Goal: Answer question/provide support

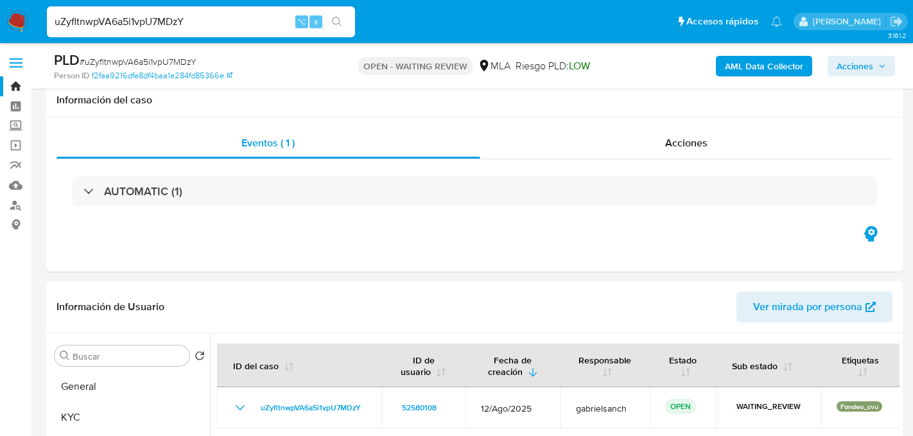
select select "10"
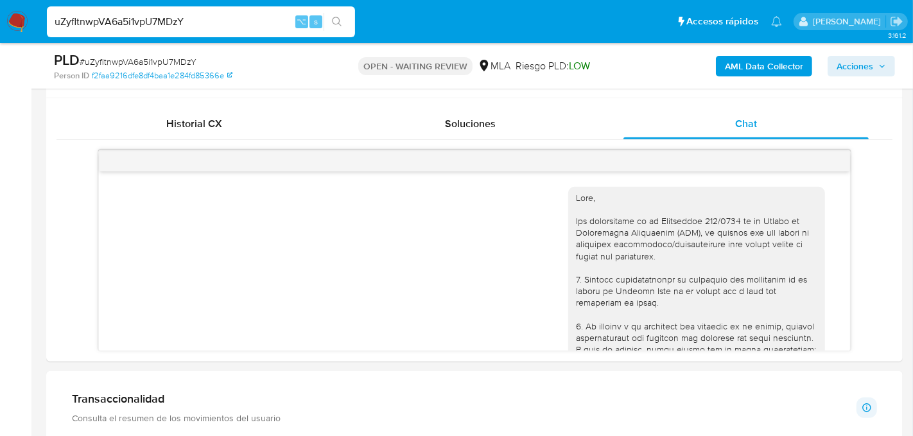
scroll to position [905, 0]
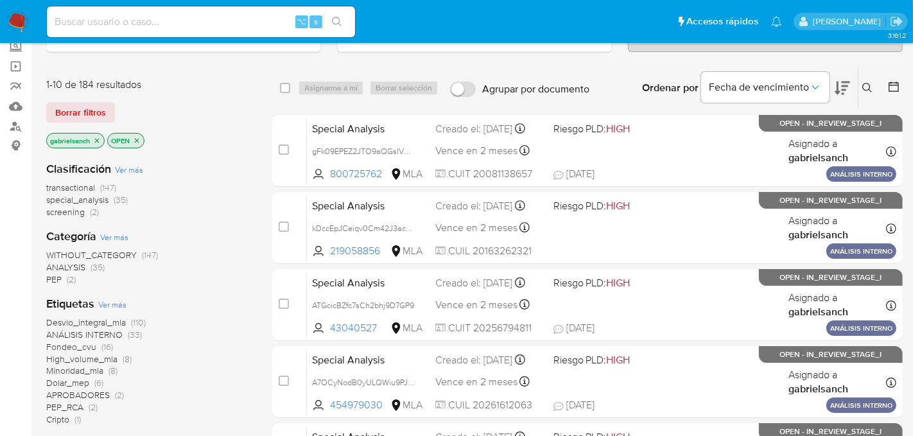
scroll to position [80, 0]
click at [863, 84] on icon at bounding box center [868, 87] width 10 height 10
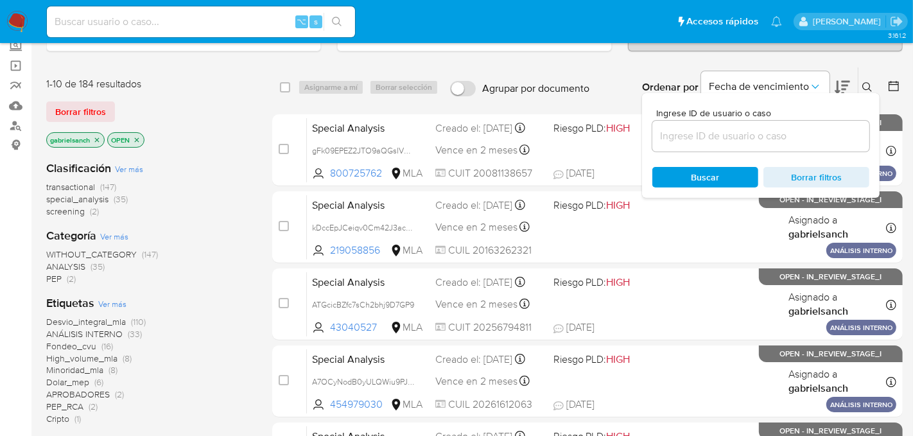
click at [758, 131] on input at bounding box center [761, 136] width 217 height 17
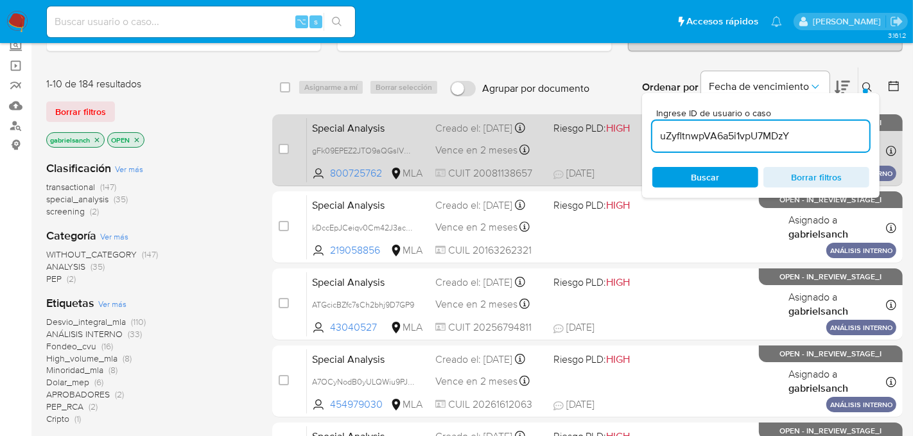
type input "uZyfltnwpVA6a5i1vpU7MDzY"
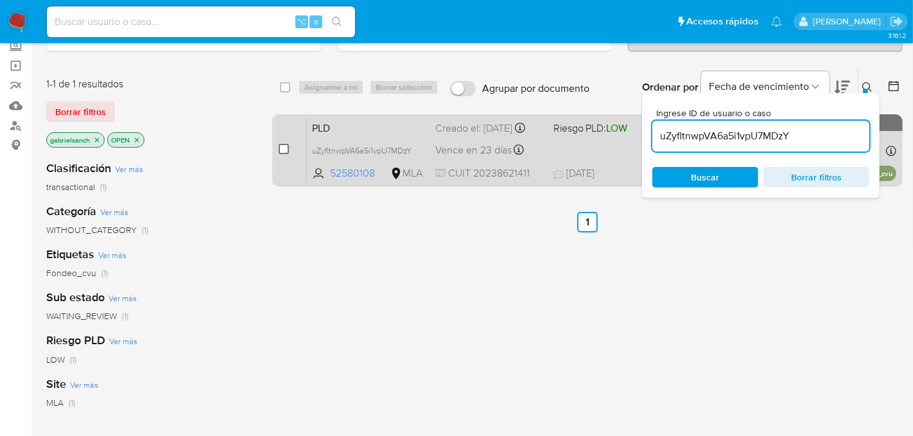
click at [286, 151] on input "checkbox" at bounding box center [284, 149] width 10 height 10
checkbox input "true"
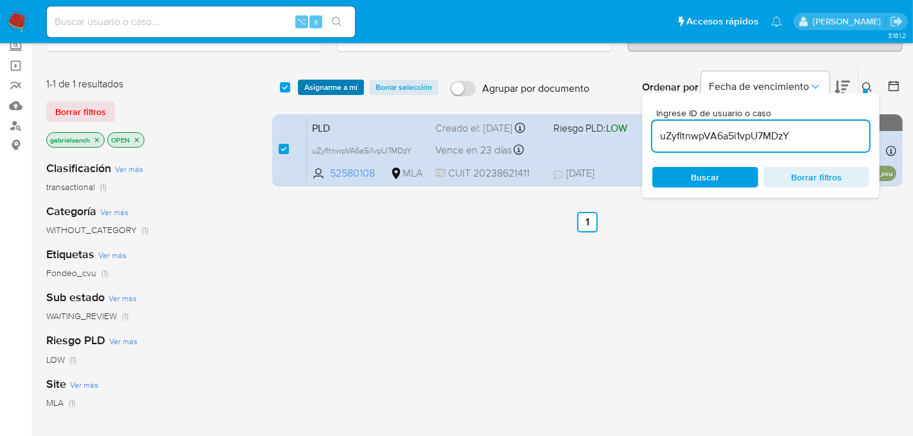
click at [310, 82] on span "Asignarme a mí" at bounding box center [330, 87] width 53 height 13
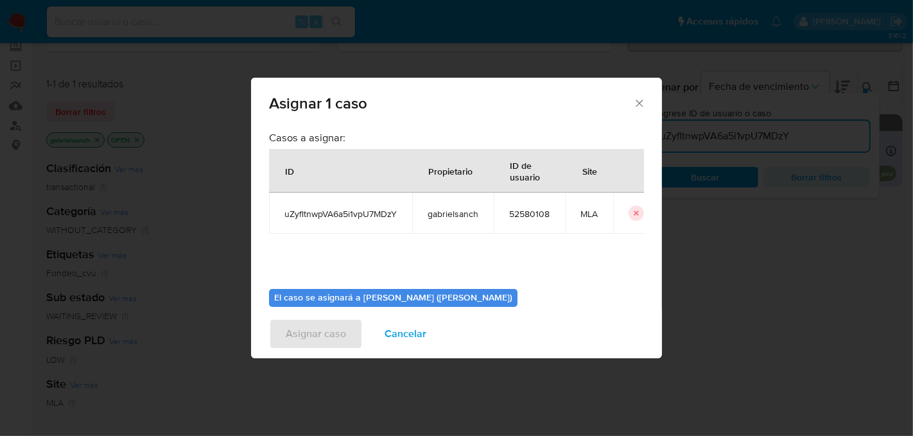
scroll to position [66, 0]
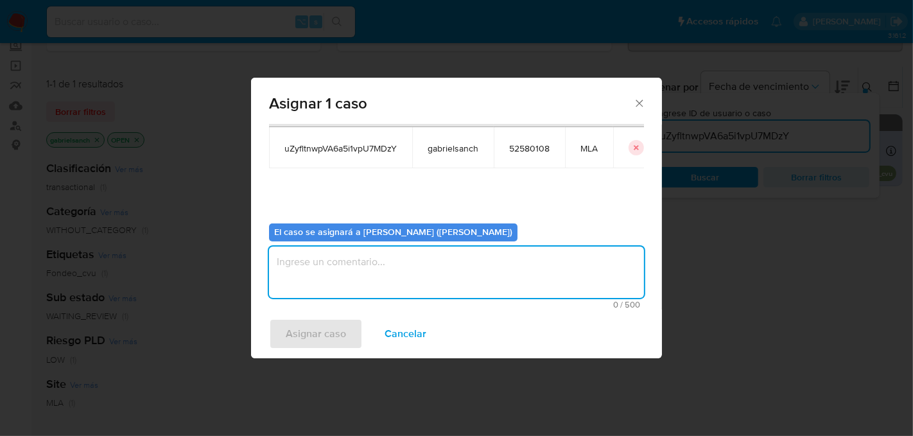
click at [376, 260] on textarea "assign-modal" at bounding box center [456, 272] width 375 height 51
type textarea "Análisis"
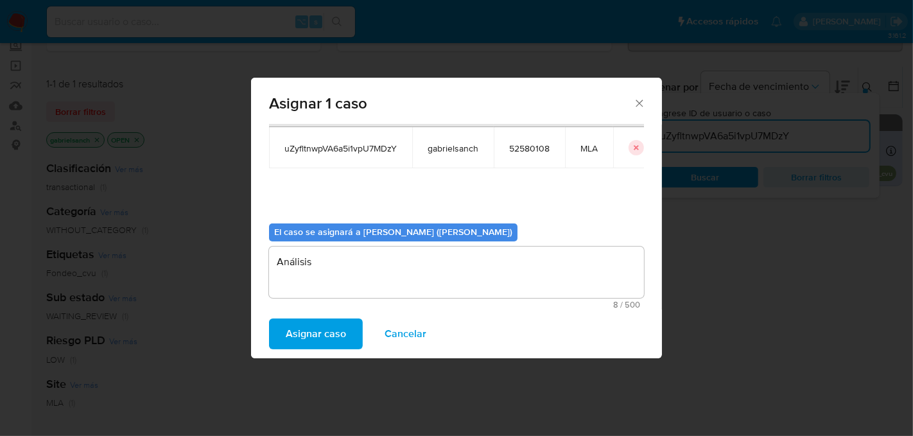
click at [300, 340] on span "Asignar caso" at bounding box center [316, 334] width 60 height 28
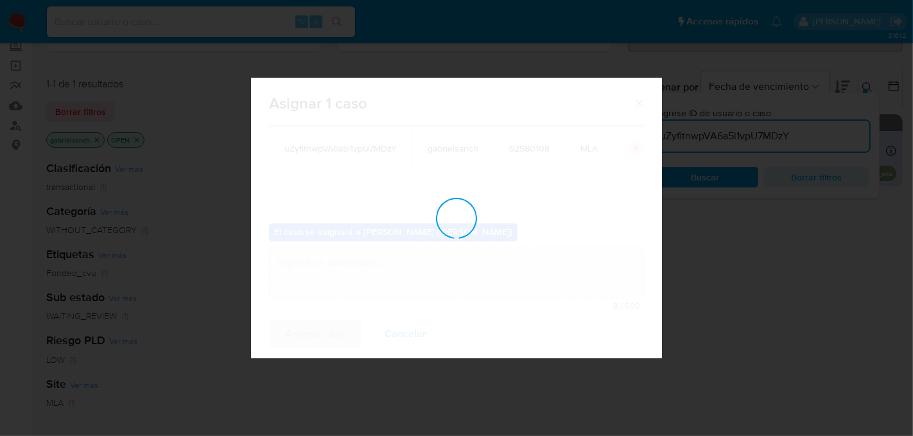
checkbox input "false"
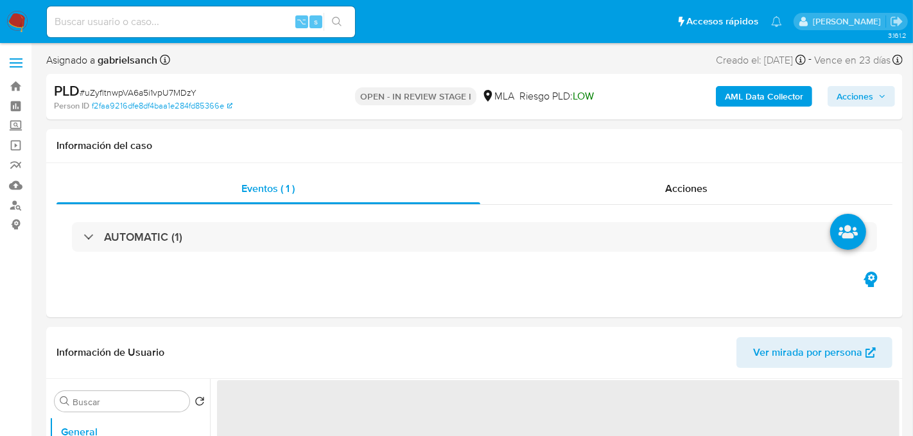
select select "10"
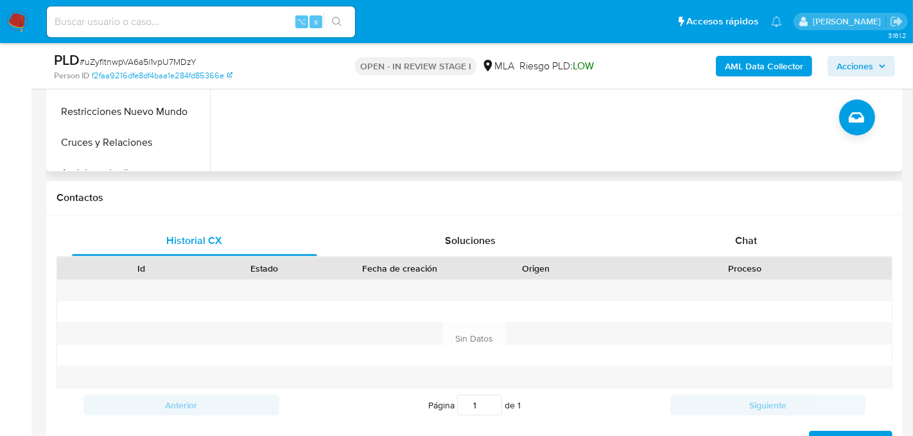
scroll to position [511, 0]
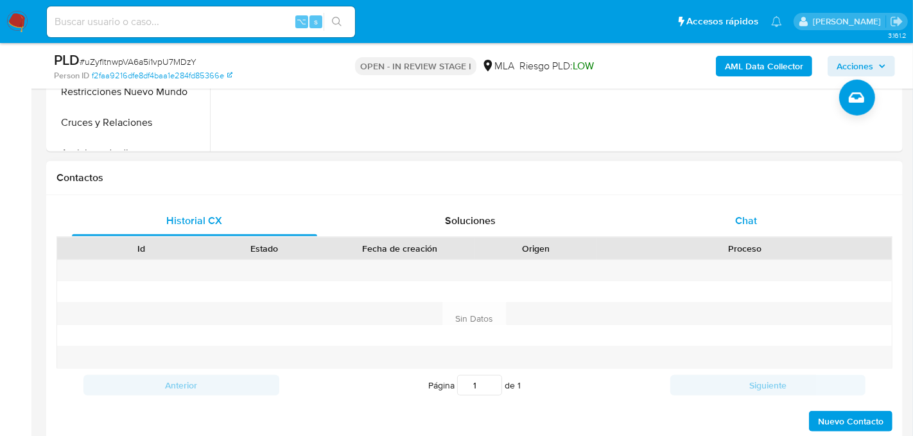
click at [784, 230] on div "Chat" at bounding box center [746, 221] width 245 height 31
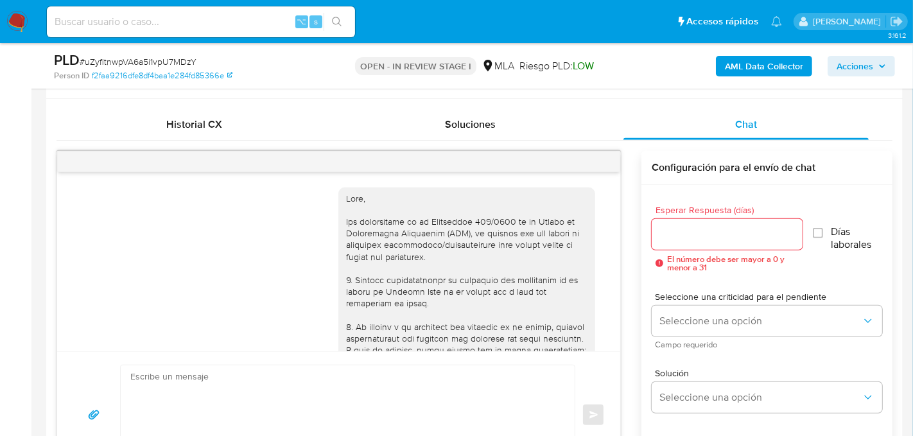
scroll to position [905, 0]
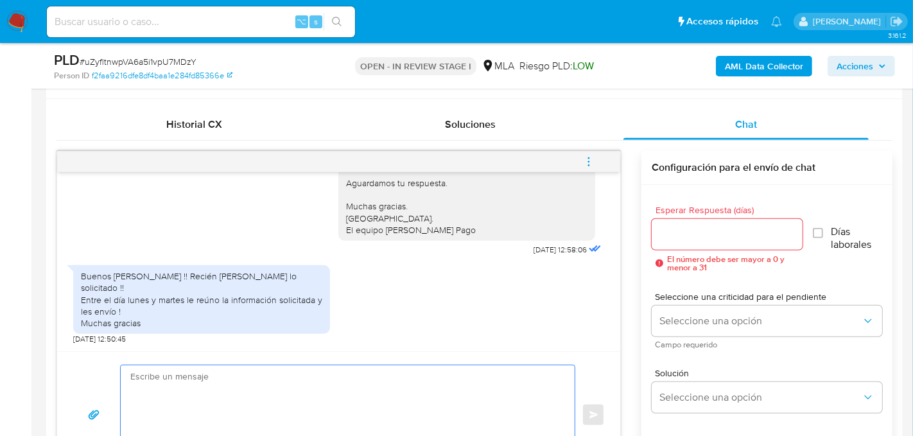
click at [255, 412] on textarea at bounding box center [344, 414] width 428 height 99
paste textarea "Hola, En función de las operaciones registradas en tu cuenta de Mercado Pago, n…"
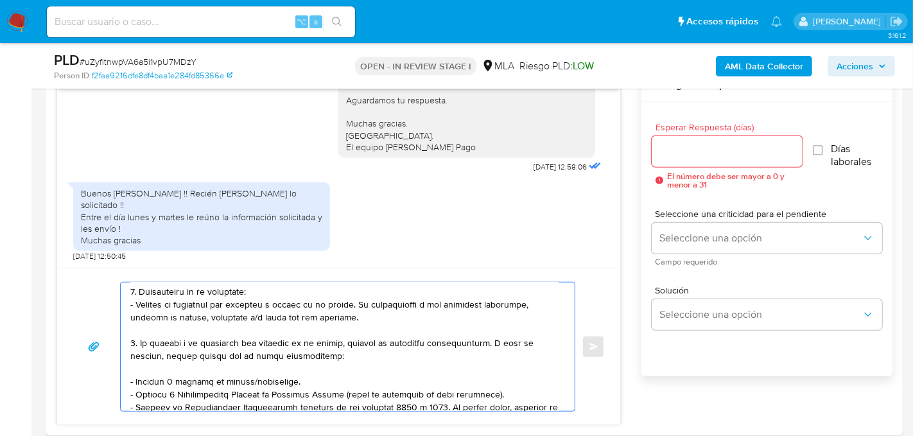
scroll to position [0, 0]
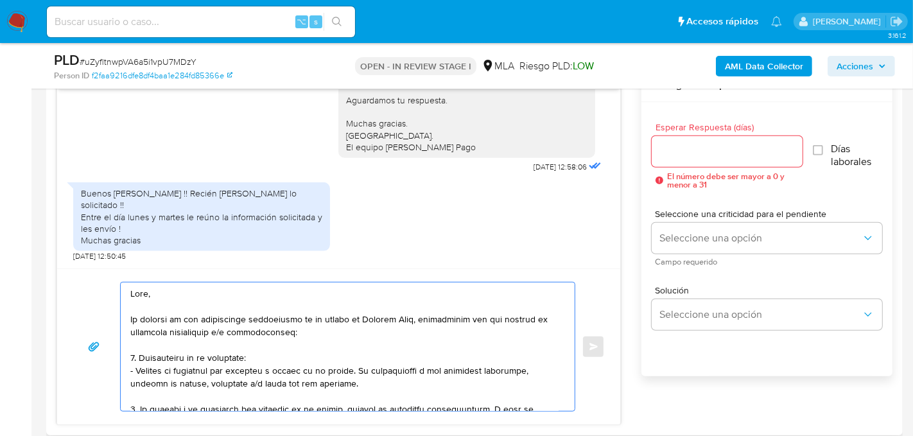
click at [174, 290] on textarea at bounding box center [344, 347] width 428 height 128
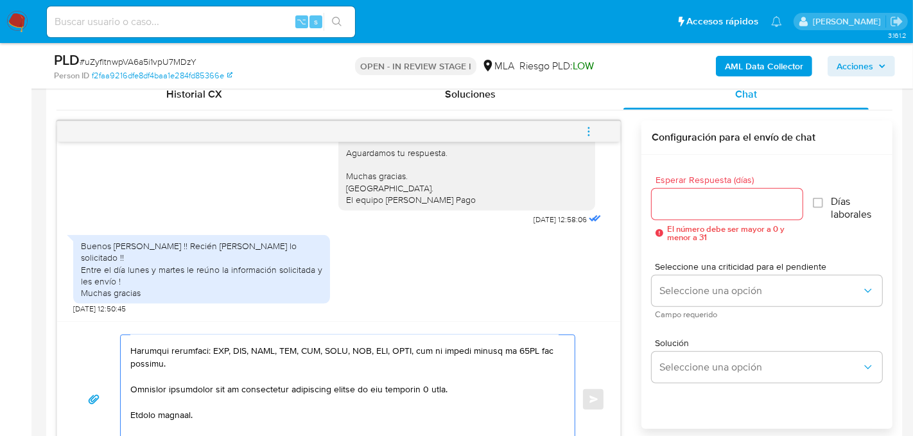
scroll to position [635, 0]
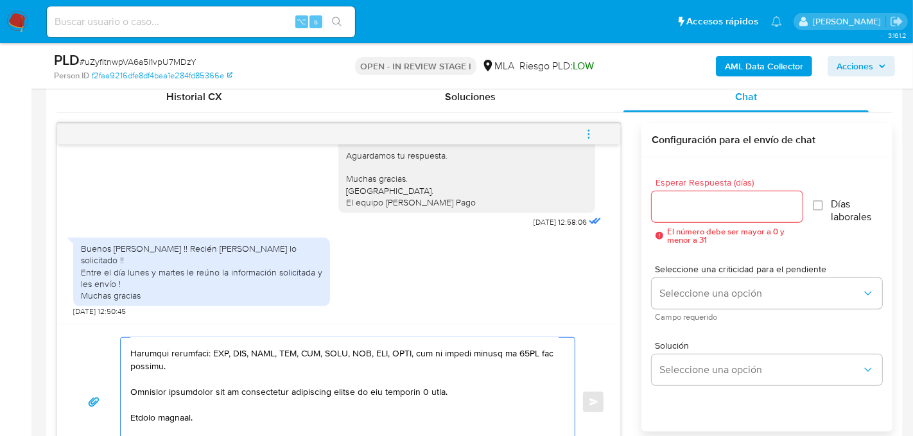
type textarea "Hola, muchas gracias por tu respuesta. En función de las operaciones registrada…"
click at [694, 207] on input "Esperar Respuesta (días)" at bounding box center [727, 206] width 151 height 17
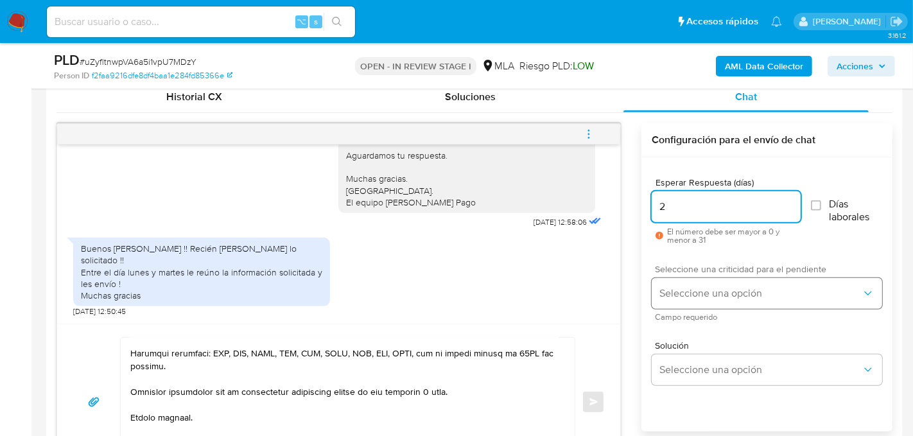
type input "2"
click at [673, 294] on span "Seleccione una opción" at bounding box center [761, 293] width 202 height 13
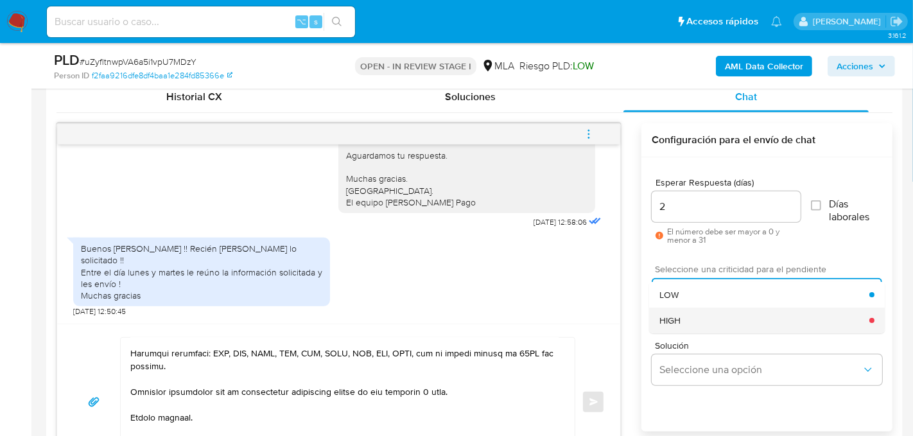
click at [687, 324] on div "HIGH" at bounding box center [765, 321] width 210 height 26
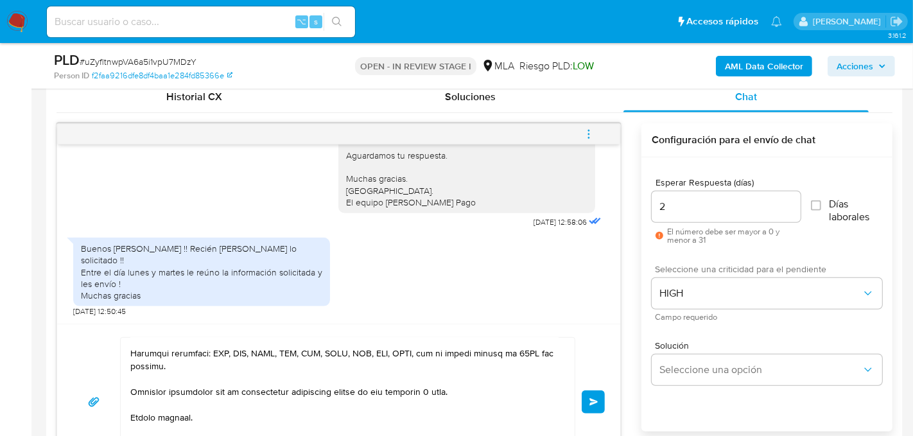
click at [592, 398] on span "Enviar" at bounding box center [594, 402] width 9 height 8
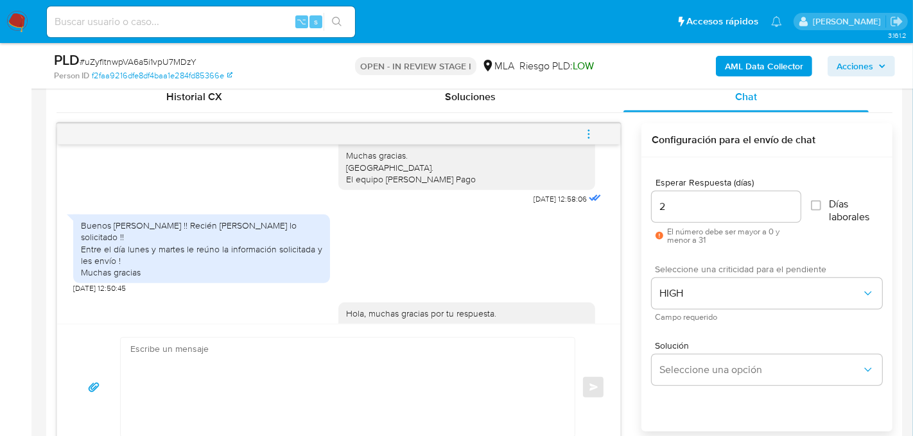
scroll to position [0, 0]
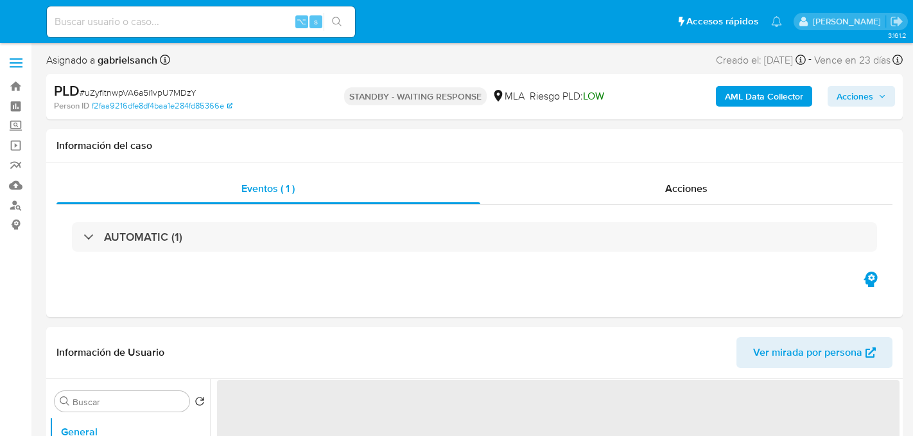
select select "10"
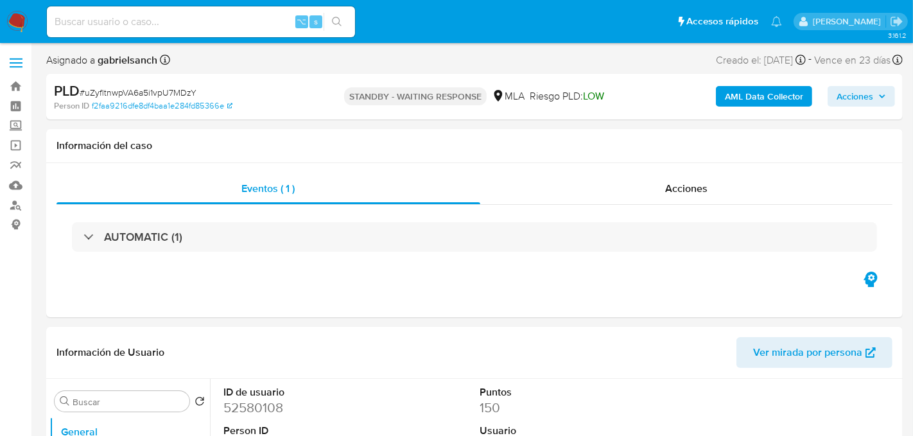
click at [202, 28] on input at bounding box center [201, 21] width 308 height 17
paste input "Lgy2uKHuLFcJb55bNWHeDHTd"
type input "Lgy2uKHuLFcJb55bNWHeDHTd"
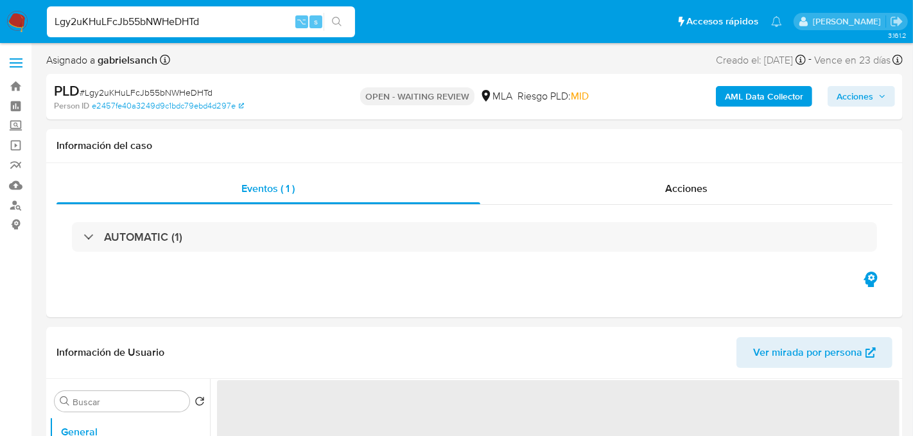
select select "10"
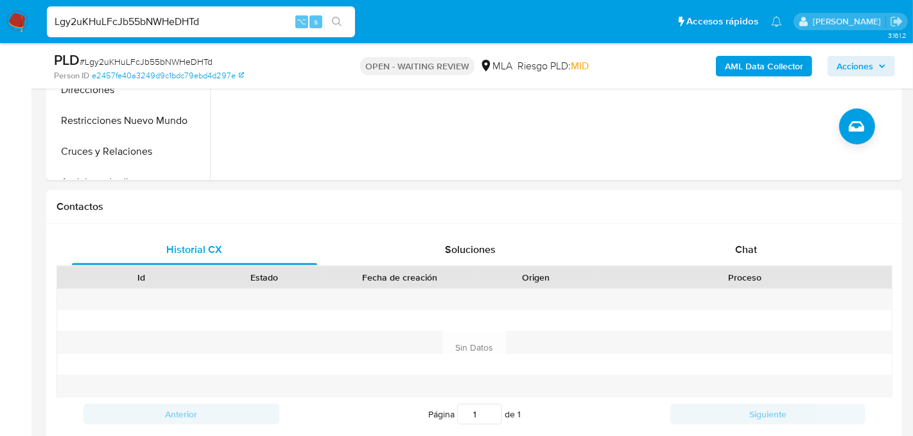
scroll to position [482, 0]
click at [696, 238] on div "Chat" at bounding box center [746, 249] width 245 height 31
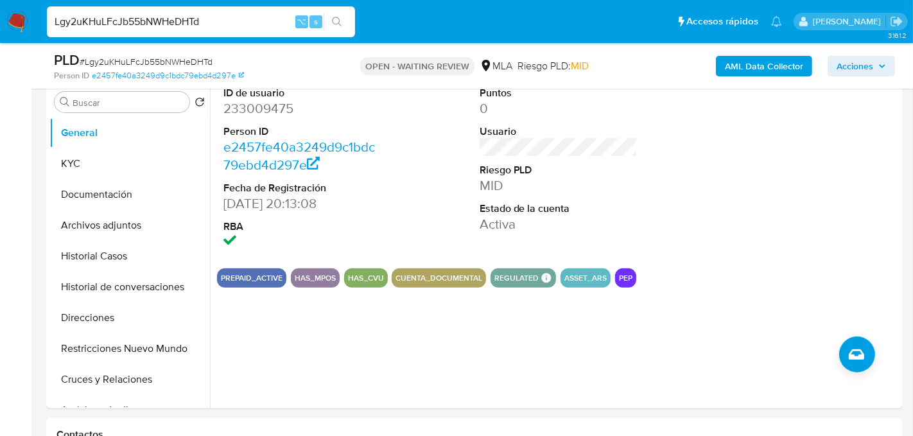
scroll to position [242, 0]
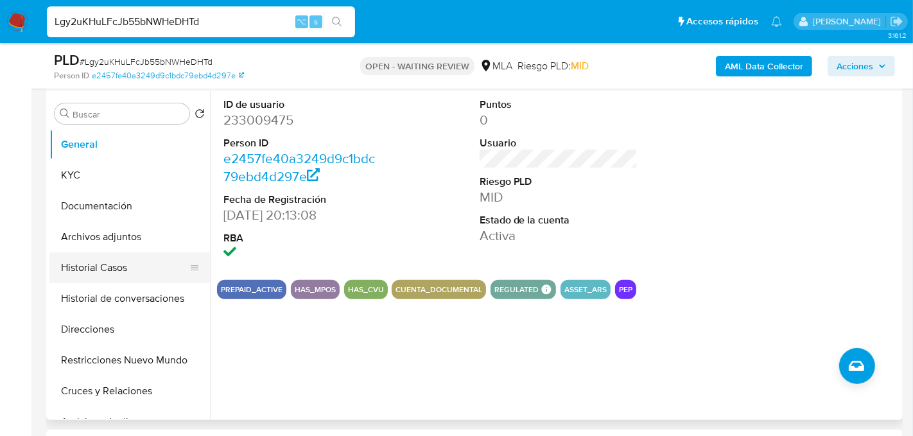
click at [119, 263] on button "Historial Casos" at bounding box center [124, 267] width 150 height 31
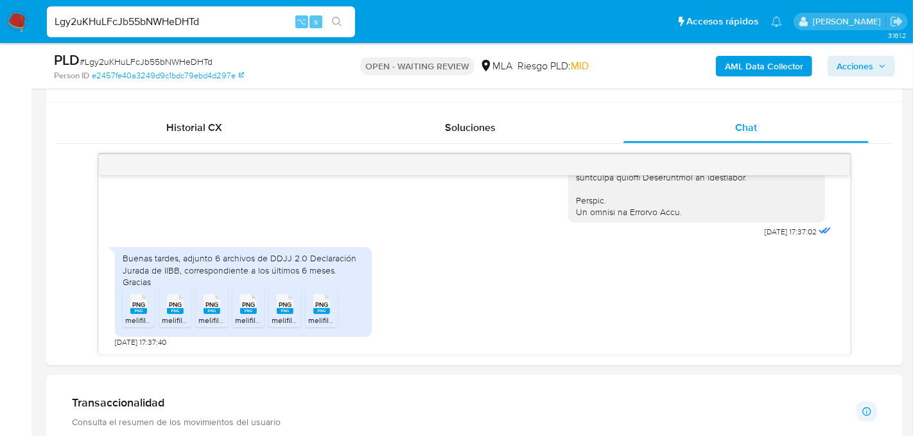
scroll to position [604, 0]
click at [144, 296] on rect at bounding box center [152, 290] width 20 height 17
click at [166, 303] on div "PNG PNG" at bounding box center [175, 302] width 27 height 25
click at [207, 311] on rect at bounding box center [212, 311] width 17 height 6
click at [250, 310] on rect at bounding box center [248, 311] width 17 height 6
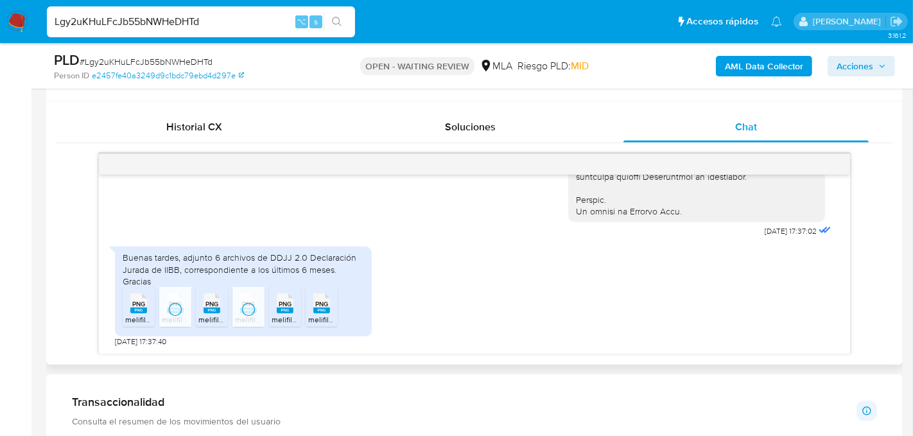
click at [281, 308] on rect at bounding box center [285, 311] width 17 height 6
click at [322, 304] on span "PNG" at bounding box center [321, 304] width 13 height 8
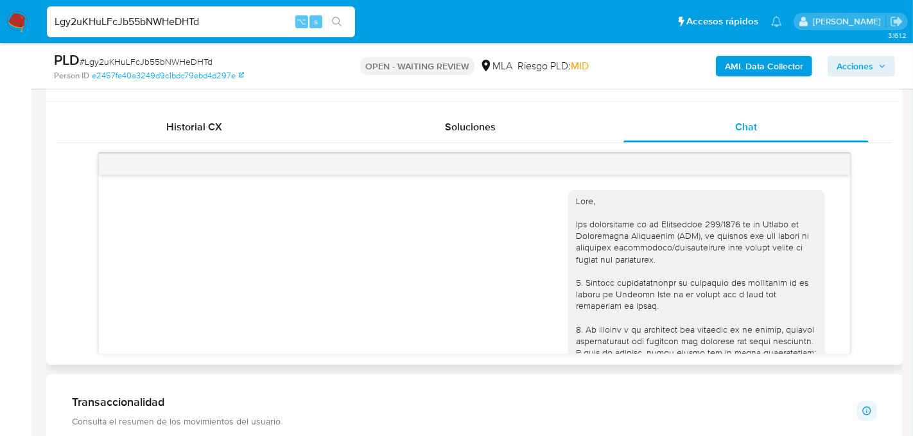
scroll to position [667, 0]
